Goal: Task Accomplishment & Management: Complete application form

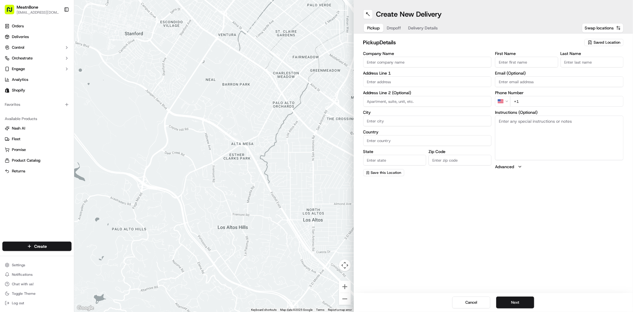
click at [595, 45] on span "Saved Location" at bounding box center [607, 42] width 27 height 5
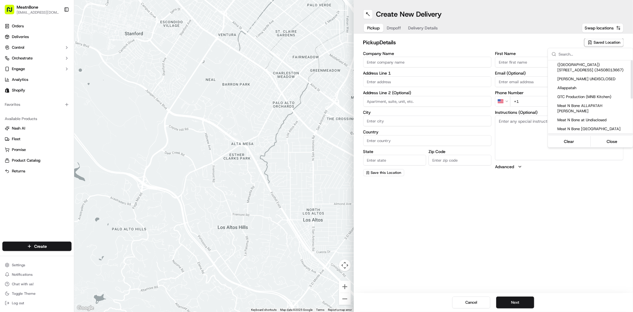
click at [588, 135] on span "Meat N Bone [GEOGRAPHIC_DATA]" at bounding box center [594, 137] width 73 height 5
type input "Meat N Bone [GEOGRAPHIC_DATA]"
type input "[STREET_ADDRESS]"
type input "[GEOGRAPHIC_DATA]"
type input "US"
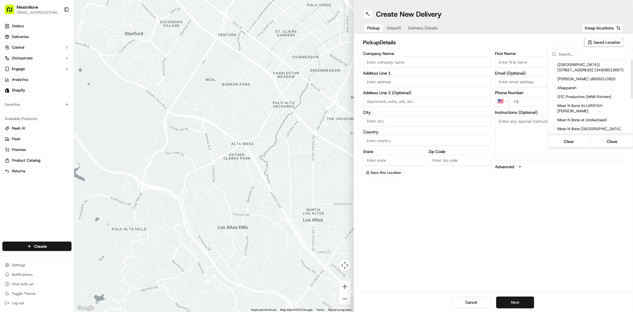
type input "FL"
type input "33065"
type input "[PERSON_NAME]"
type input "[PHONE_NUMBER]"
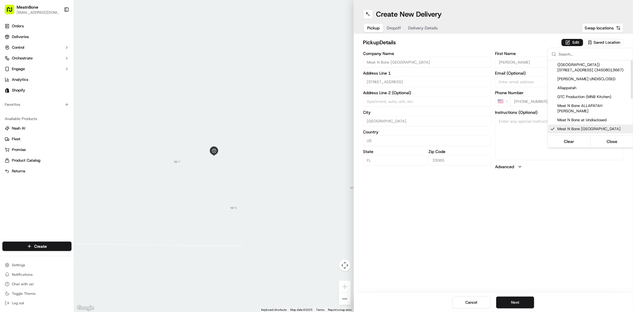
click at [547, 218] on html "MeatnBone [EMAIL_ADDRESS][DOMAIN_NAME] Toggle Sidebar Orders Deliveries Control…" at bounding box center [316, 156] width 633 height 312
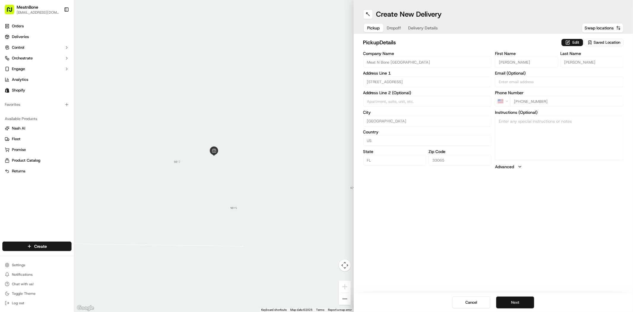
click at [522, 296] on button "Next" at bounding box center [515, 302] width 38 height 12
click at [528, 59] on input "First Name" at bounding box center [526, 62] width 63 height 11
paste input "[PERSON_NAME]"
type input "[PERSON_NAME]"
click at [526, 42] on h2 "dropoff Details" at bounding box center [472, 42] width 218 height 8
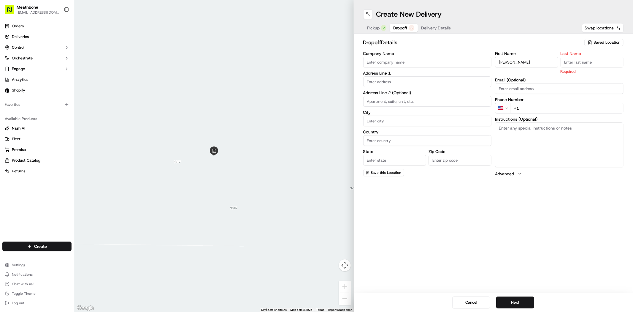
click at [579, 57] on input "Last Name" at bounding box center [592, 62] width 63 height 11
paste input "Fiers"
type input "Fiers"
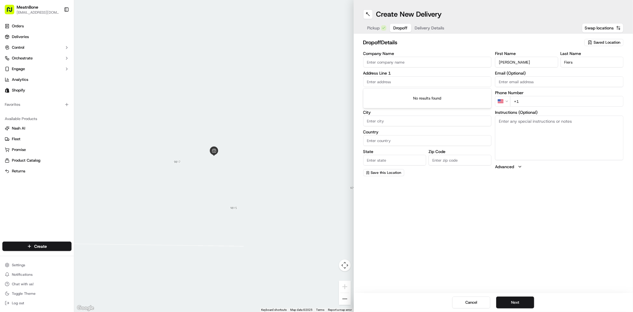
click at [450, 80] on input "text" at bounding box center [427, 81] width 129 height 11
paste input "[STREET_ADDRESS]"
click at [416, 104] on div "[STREET_ADDRESS]" at bounding box center [428, 103] width 126 height 9
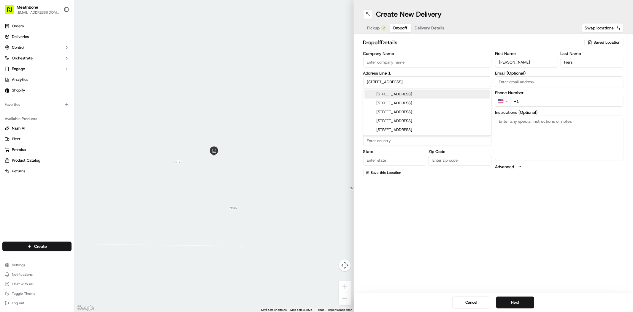
type input "[STREET_ADDRESS]"
type input "[GEOGRAPHIC_DATA]"
type input "FL"
type input "33073"
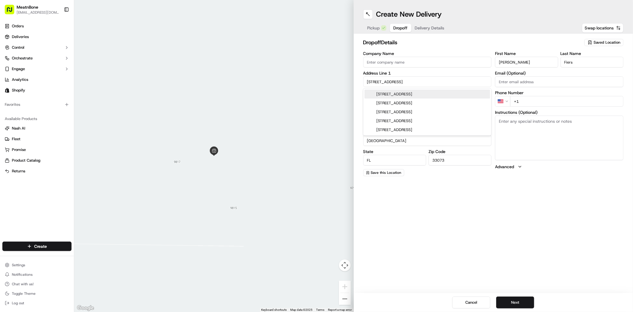
type input "[STREET_ADDRESS]"
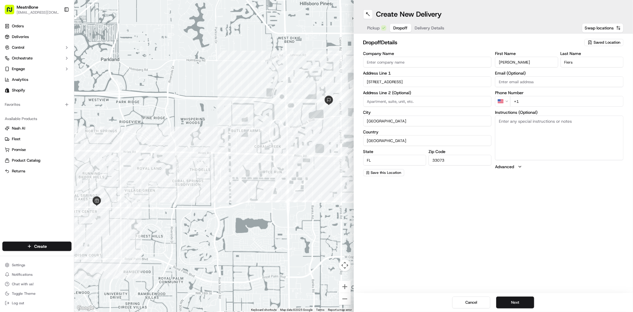
click at [541, 104] on input "+1" at bounding box center [566, 101] width 113 height 11
paste input "[PHONE_NUMBER]"
type input "[PHONE_NUMBER]"
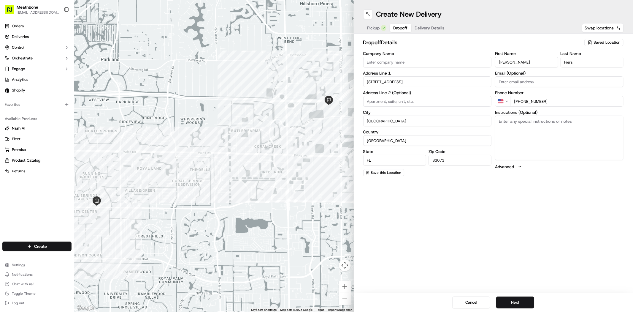
click at [522, 218] on div "Create New Delivery Pickup Dropoff Delivery Details Swap locations dropoff Deta…" at bounding box center [494, 156] width 280 height 312
click at [514, 297] on button "Next" at bounding box center [515, 302] width 38 height 12
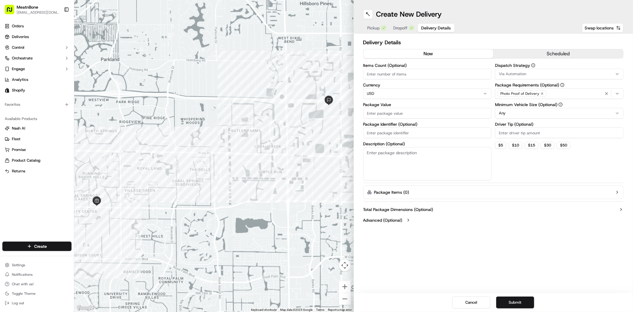
click at [433, 75] on input "Items Count (Optional)" at bounding box center [427, 74] width 129 height 11
type input "1"
click at [427, 112] on input "Package Value" at bounding box center [427, 113] width 129 height 11
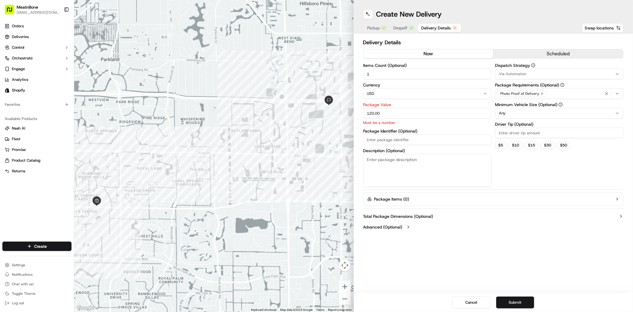
type input "120.00"
click at [423, 161] on textarea "Description (Optional)" at bounding box center [427, 170] width 129 height 33
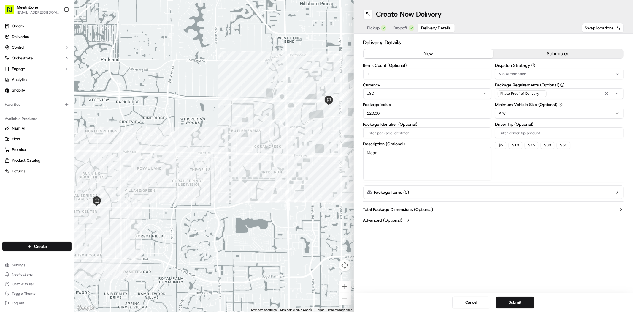
type textarea "Meat"
click at [520, 168] on div "Dispatch Strategy Via Automation Package Requirements (Optional) Photo Proof of…" at bounding box center [559, 121] width 129 height 117
click at [515, 297] on button "Submit" at bounding box center [515, 302] width 38 height 12
